Goal: Task Accomplishment & Management: Complete application form

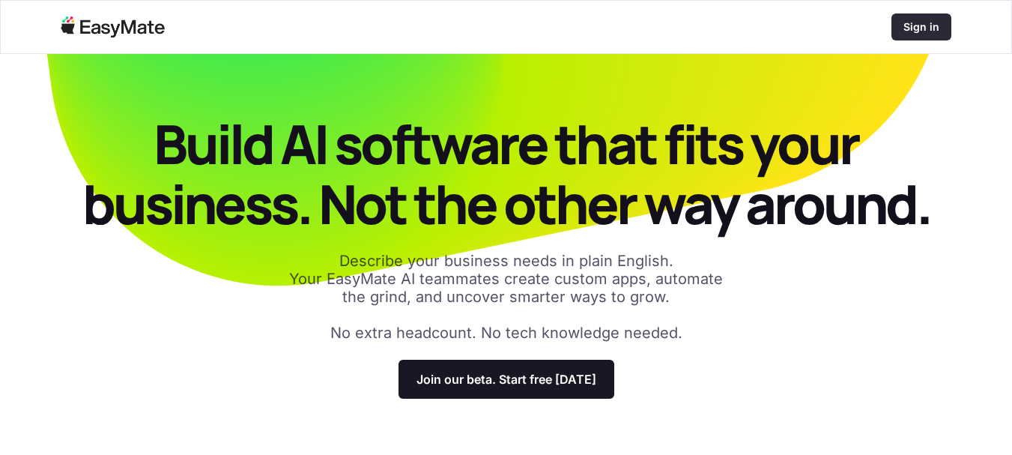
click at [925, 31] on p "Sign in" at bounding box center [921, 26] width 36 height 15
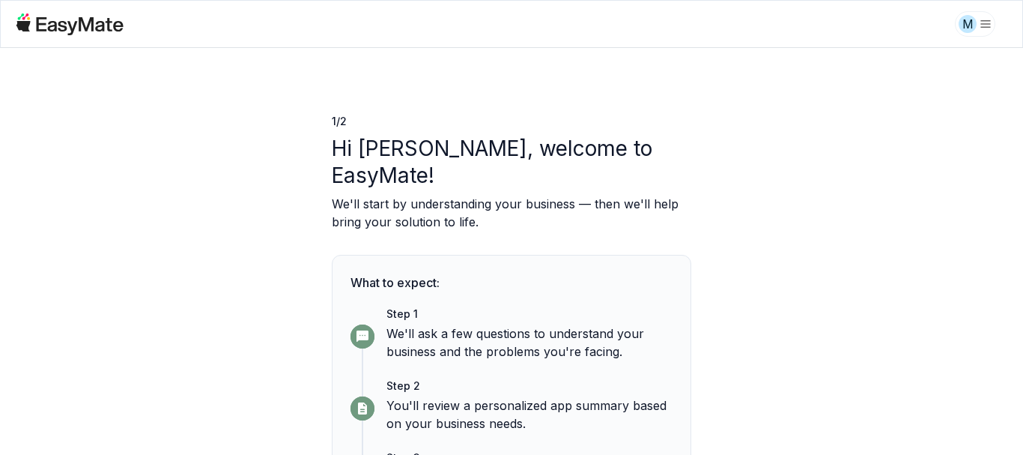
scroll to position [92, 0]
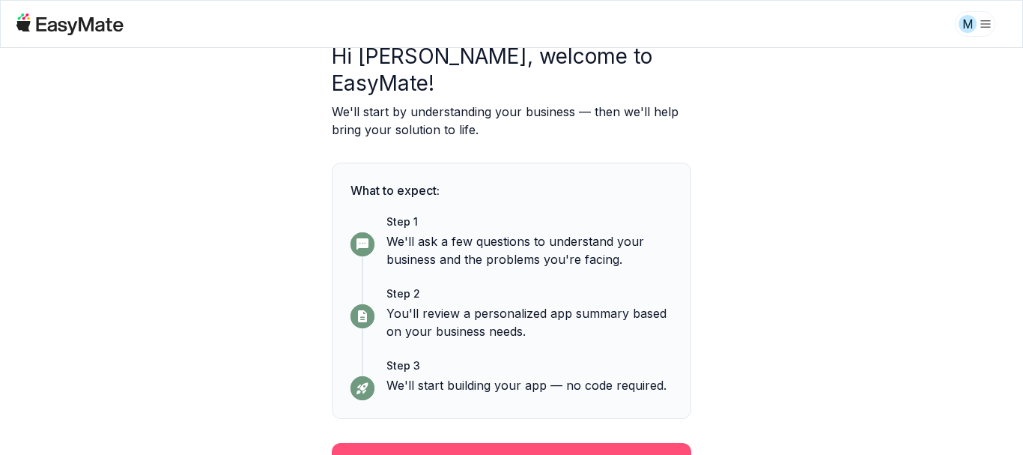
click at [565, 446] on button "Continue" at bounding box center [512, 462] width 360 height 39
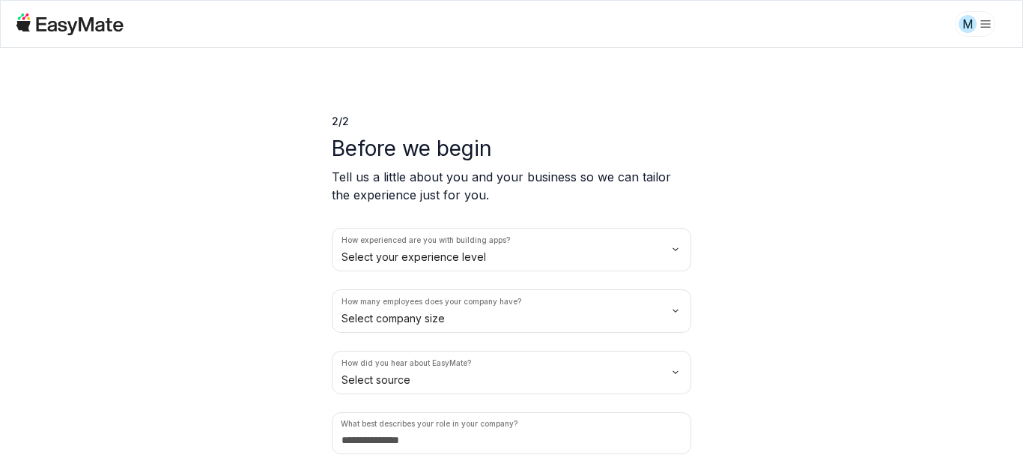
scroll to position [62, 0]
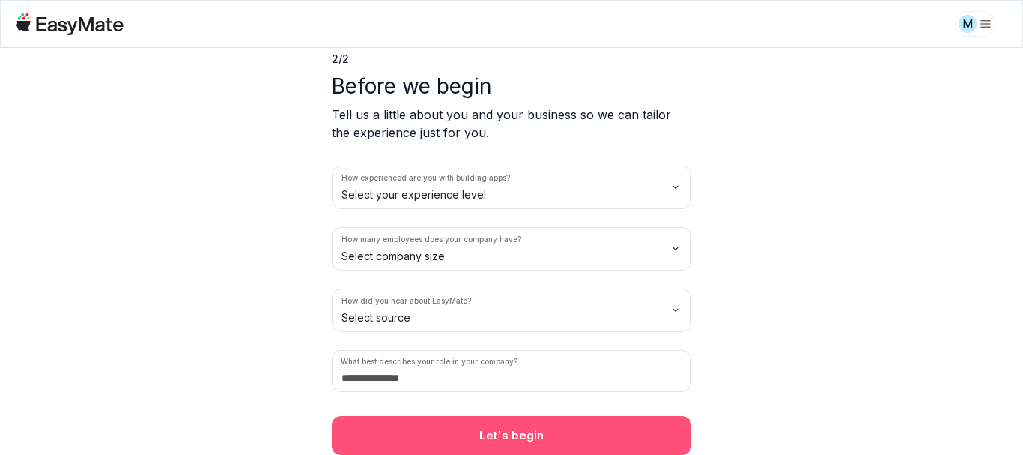
click at [511, 439] on button "Let's begin" at bounding box center [512, 435] width 360 height 39
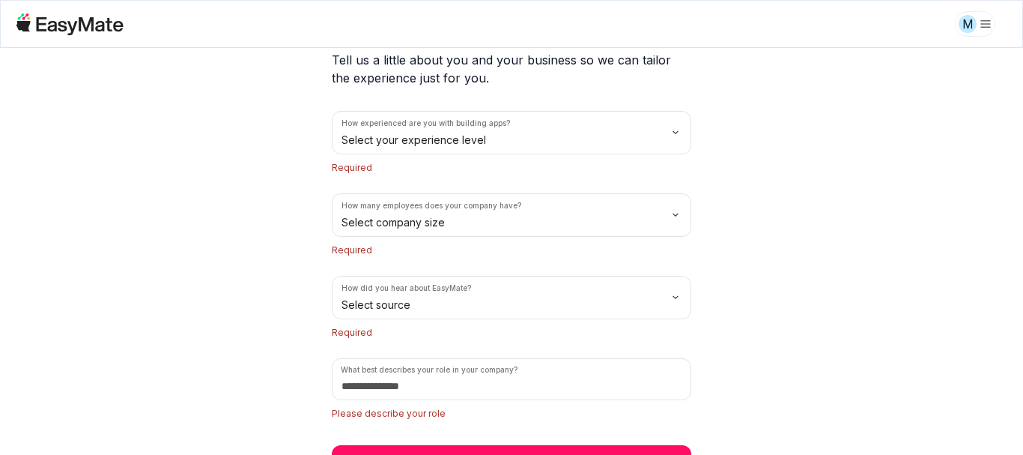
scroll to position [146, 0]
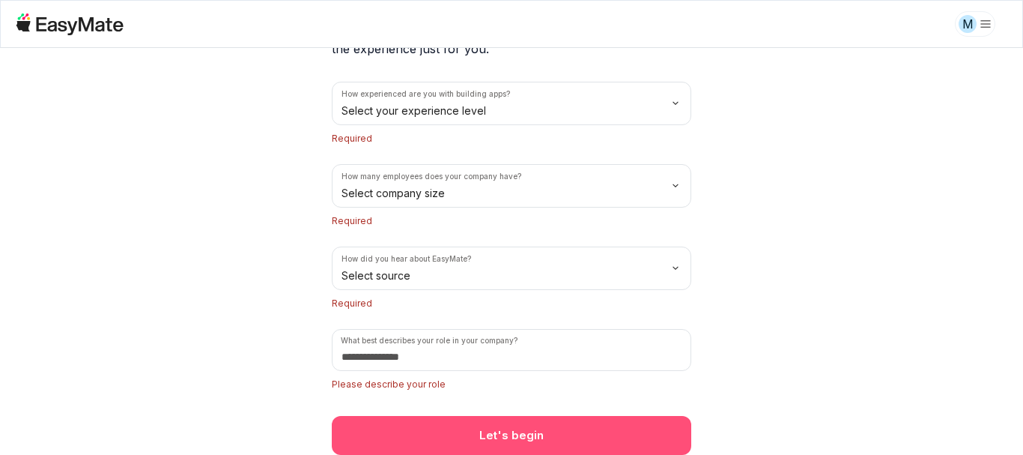
click at [515, 454] on button "Let's begin" at bounding box center [512, 435] width 360 height 39
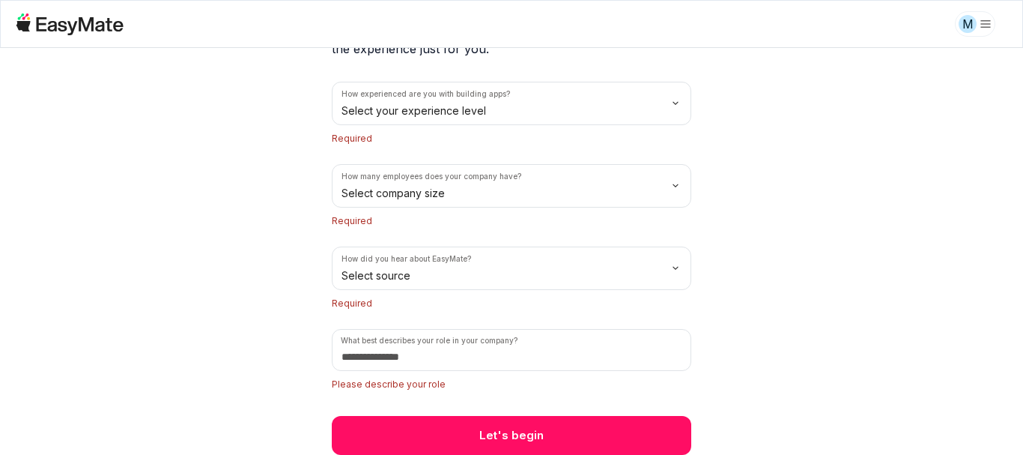
scroll to position [0, 0]
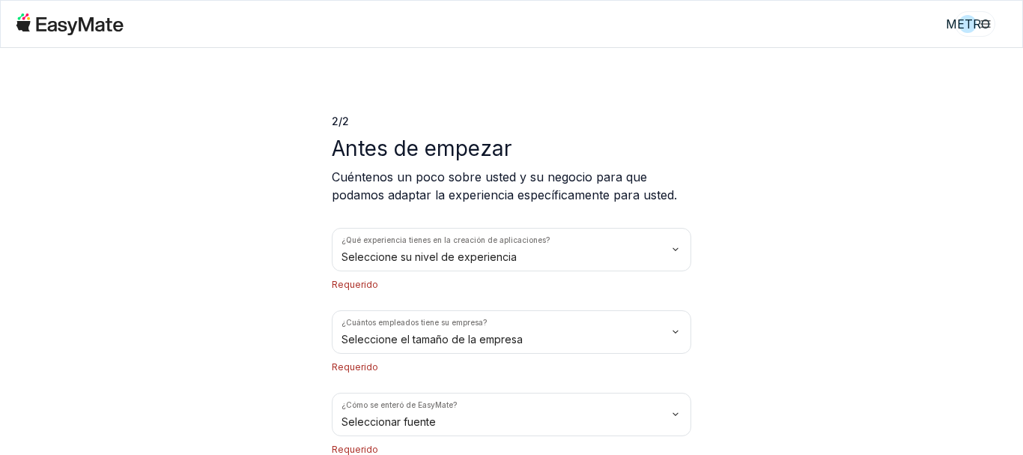
click at [714, 120] on div "2 / 2 Antes de empezar Cuéntenos un poco sobre usted y su negocio para que poda…" at bounding box center [511, 251] width 1023 height 407
click at [641, 243] on html "METRO 2 / 2 Antes de empezar Cuéntenos un poco sobre usted y su negocio para qu…" at bounding box center [511, 227] width 1023 height 455
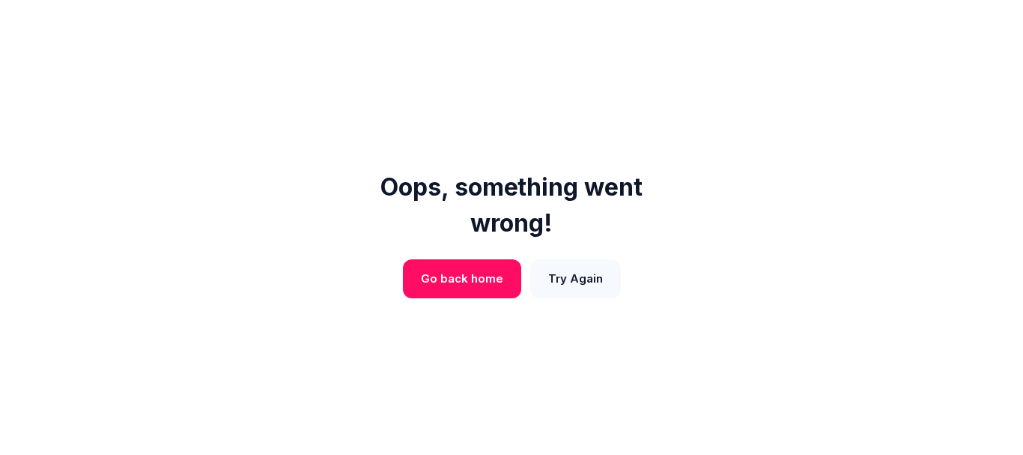
click at [572, 279] on button "Try Again" at bounding box center [575, 278] width 91 height 39
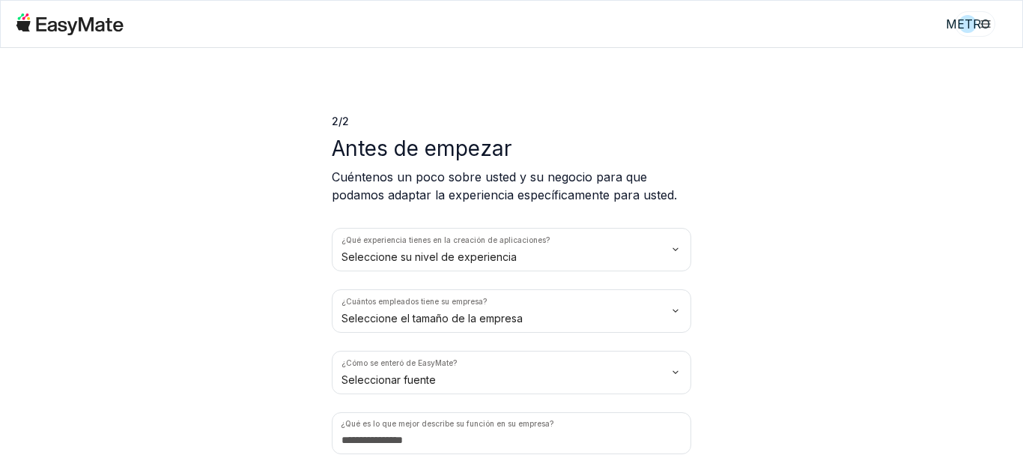
click at [591, 259] on html "METRO 2 / 2 Antes de empezar Cuéntenos un poco sobre usted y su negocio para qu…" at bounding box center [511, 227] width 1023 height 455
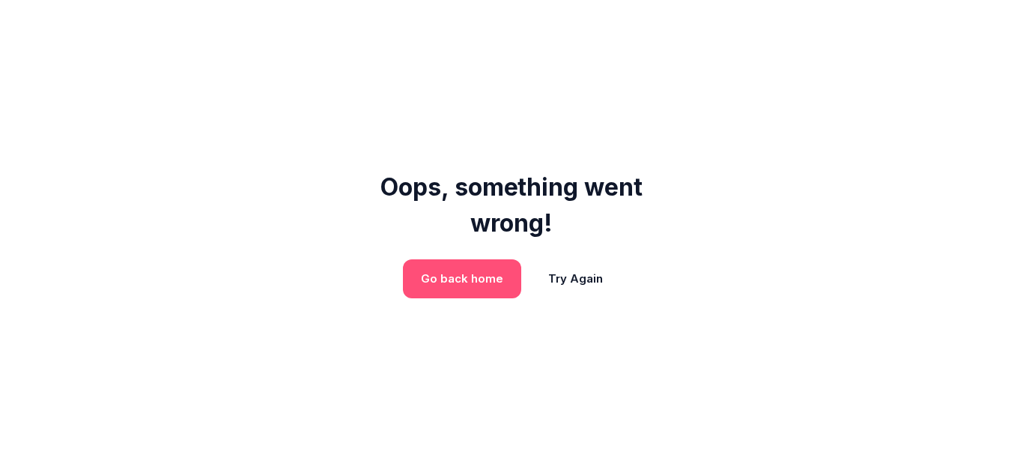
click at [455, 287] on button "Go back home" at bounding box center [462, 278] width 118 height 39
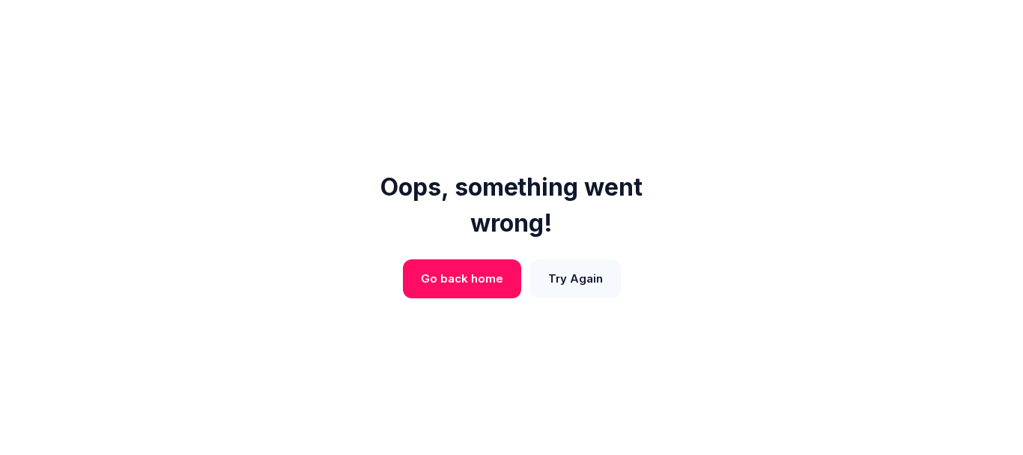
click at [568, 271] on button "Try Again" at bounding box center [575, 278] width 91 height 39
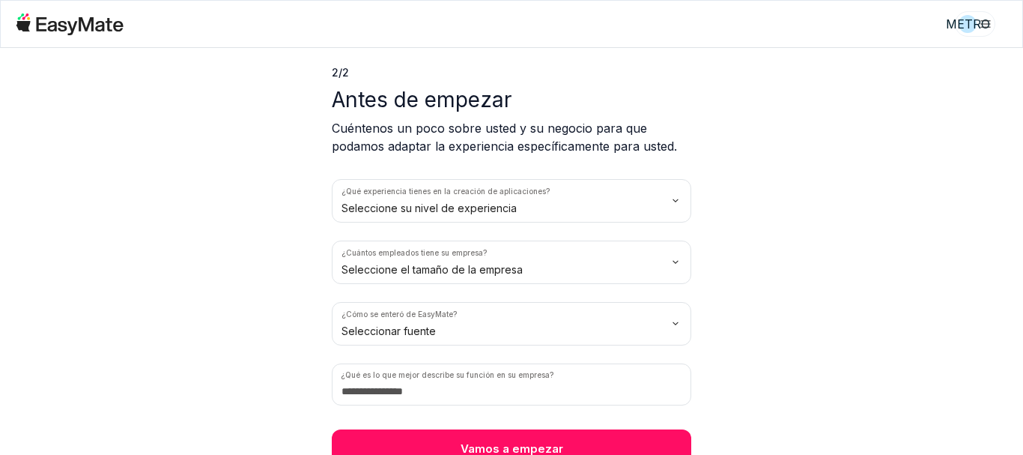
scroll to position [62, 0]
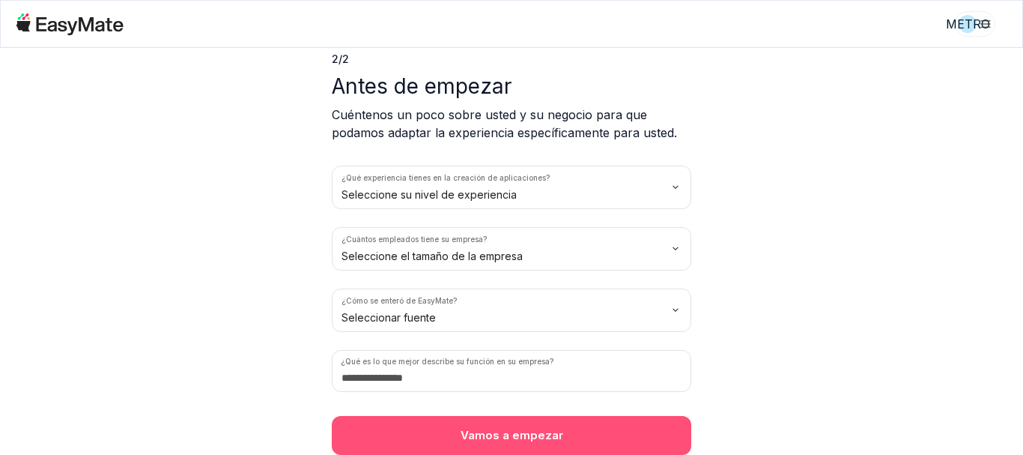
click at [521, 434] on font "Vamos a empezar" at bounding box center [512, 435] width 103 height 14
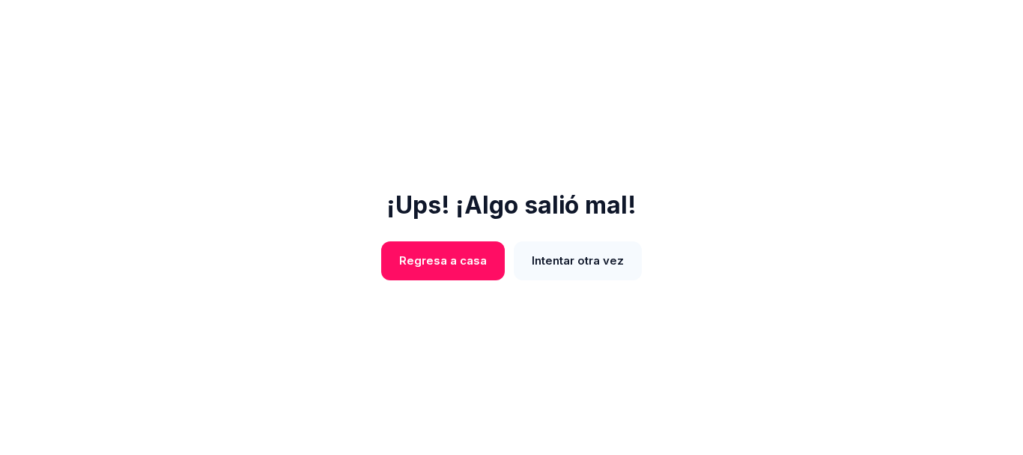
click at [559, 255] on font "Intentar otra vez" at bounding box center [578, 260] width 92 height 14
